Goal: Task Accomplishment & Management: Manage account settings

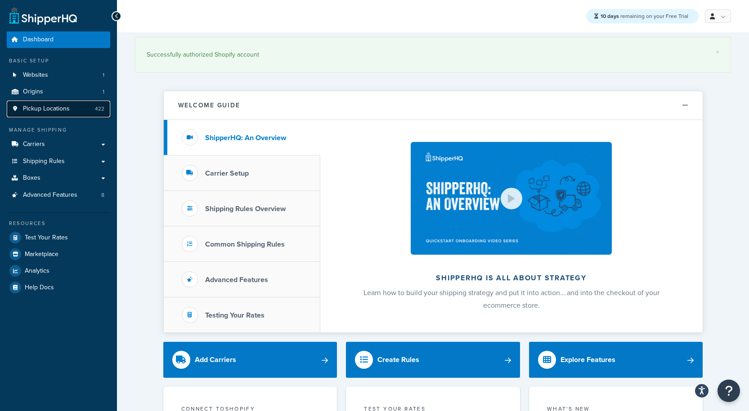
click at [60, 107] on span "Pickup Locations" at bounding box center [46, 109] width 47 height 8
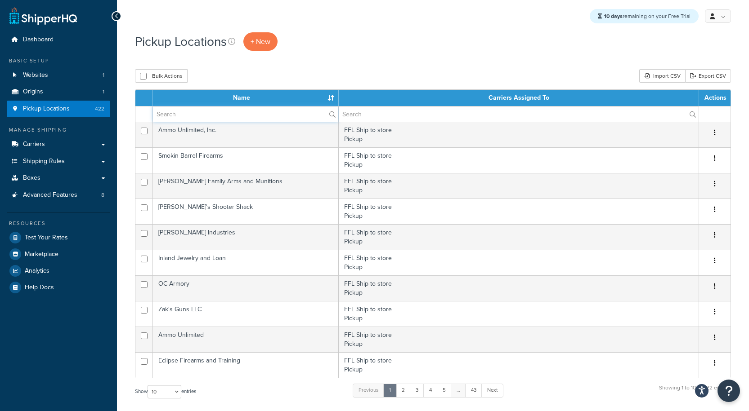
click at [183, 111] on input "text" at bounding box center [245, 114] width 185 height 15
paste input "JP STANDARDS"
type input "JP STANDARDS"
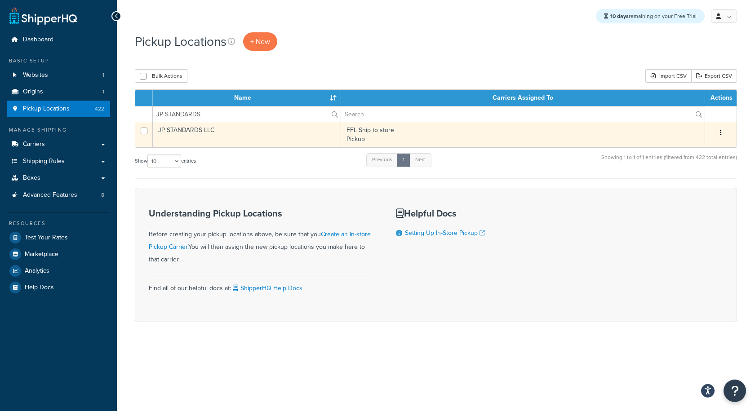
click at [200, 136] on td "JP STANDARDS LLC" at bounding box center [247, 135] width 188 height 26
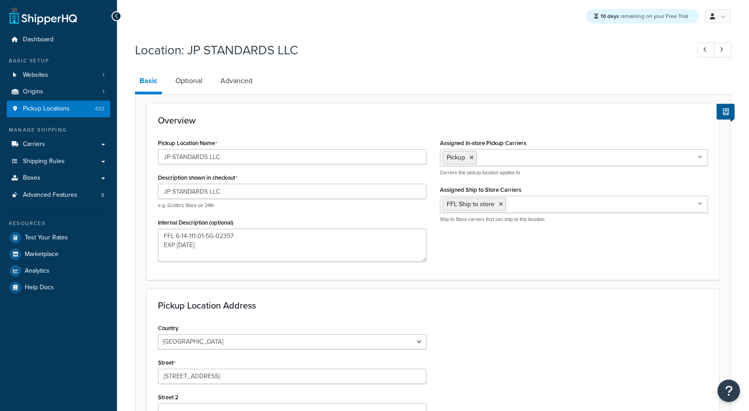
select select "32"
click at [117, 14] on icon at bounding box center [117, 16] width 4 height 6
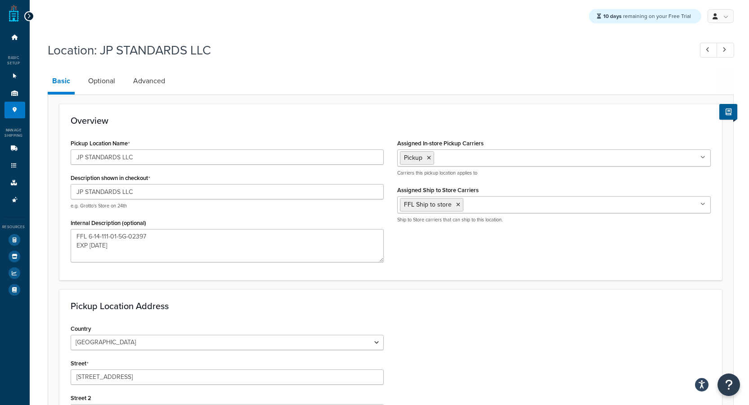
click at [32, 19] on div at bounding box center [29, 16] width 10 height 10
click at [31, 17] on div at bounding box center [29, 16] width 10 height 10
click at [27, 14] on icon at bounding box center [29, 16] width 4 height 6
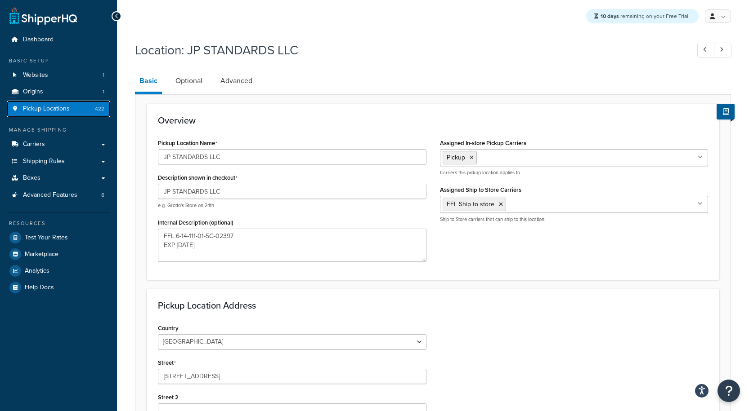
click at [70, 105] on link "Pickup Locations 422" at bounding box center [58, 109] width 103 height 17
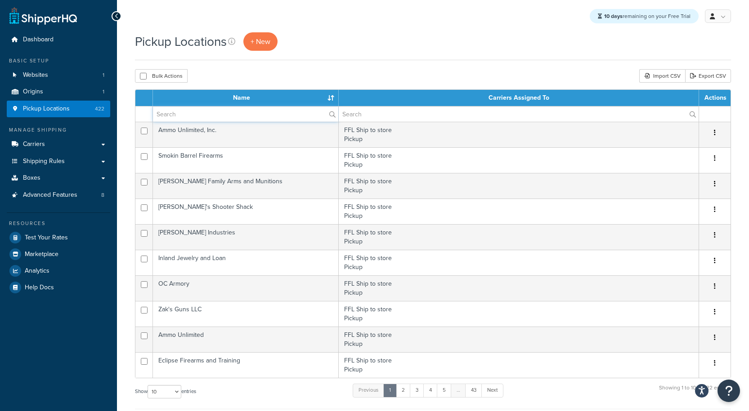
click at [180, 114] on input "text" at bounding box center [245, 114] width 185 height 15
paste input "JP STANDARDS"
type input "JP STANDARDS"
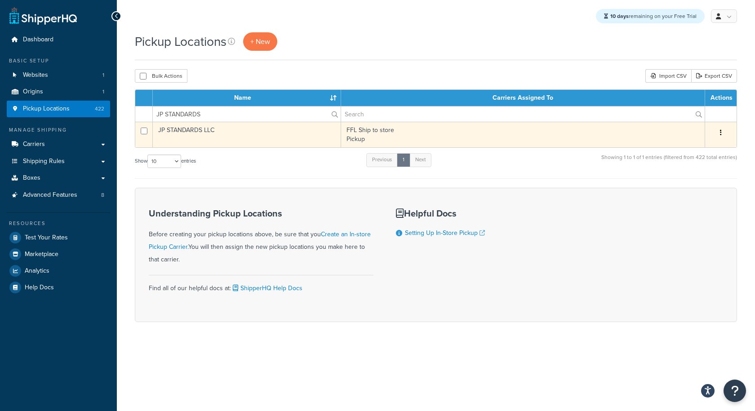
click at [726, 132] on button "button" at bounding box center [721, 133] width 13 height 14
click at [688, 188] on link "Delete" at bounding box center [691, 187] width 71 height 18
